Goal: Information Seeking & Learning: Learn about a topic

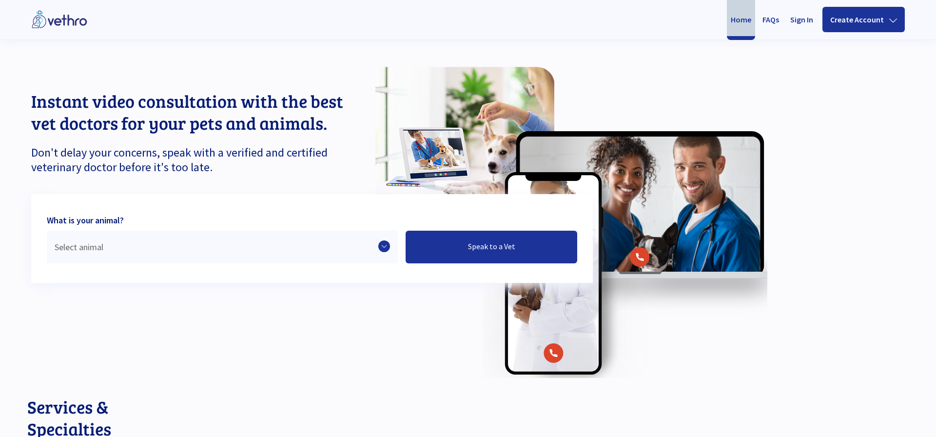
click at [774, 29] on link "FAQs" at bounding box center [771, 19] width 28 height 33
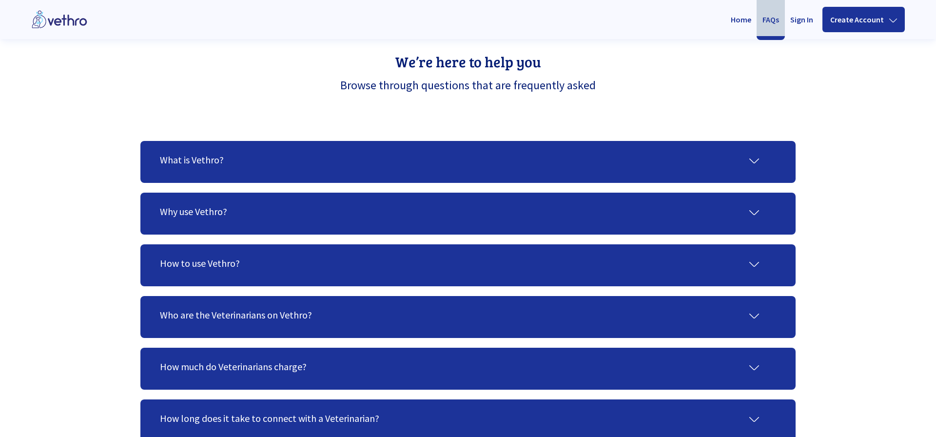
click at [564, 155] on div "What is Vethro?" at bounding box center [453, 160] width 586 height 15
click at [762, 156] on div "What is Vethro?" at bounding box center [468, 162] width 616 height 19
click at [751, 159] on icon at bounding box center [754, 161] width 10 height 10
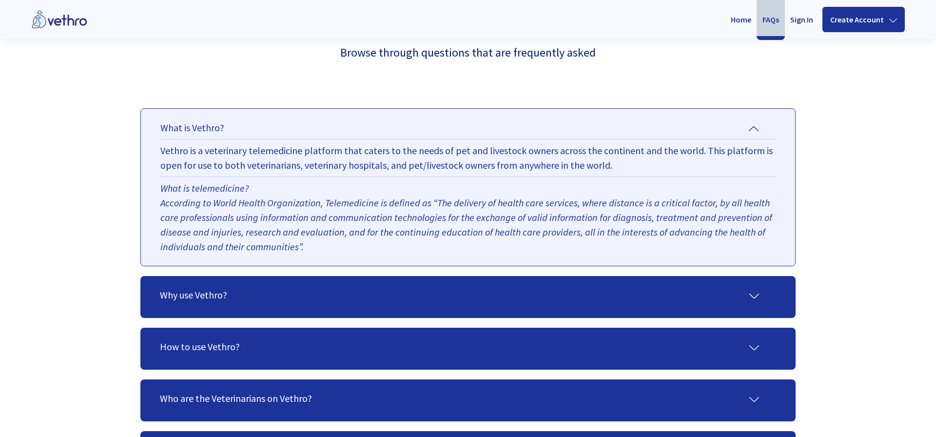
scroll to position [34, 0]
